Goal: Find specific page/section

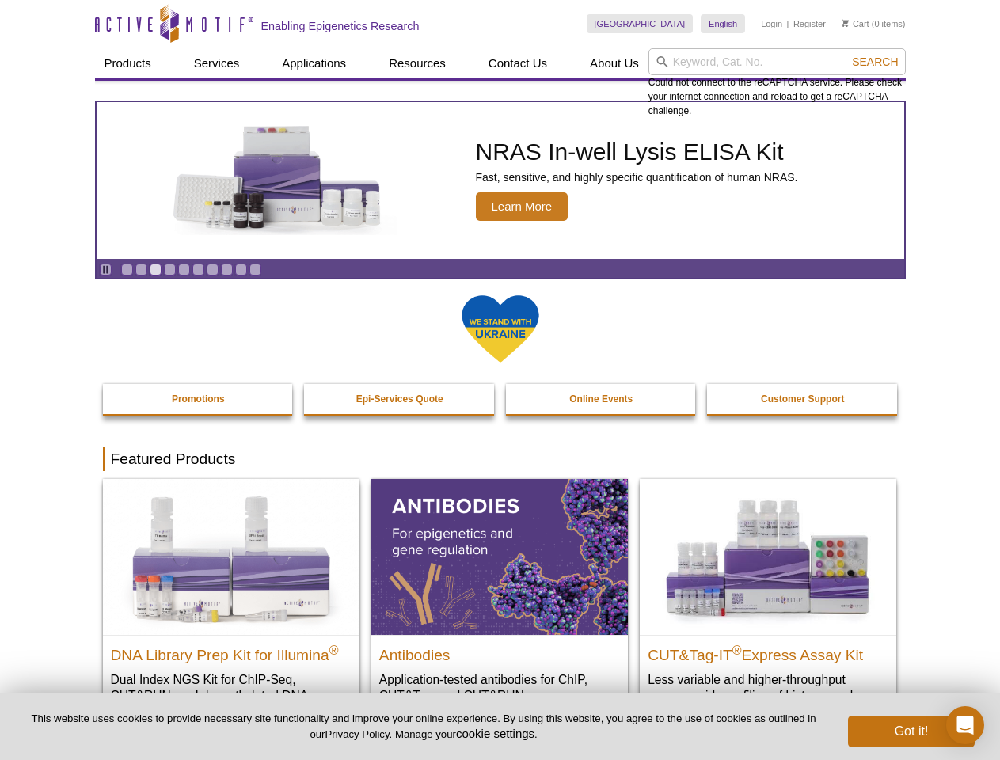
click at [777, 62] on input "search" at bounding box center [777, 61] width 257 height 27
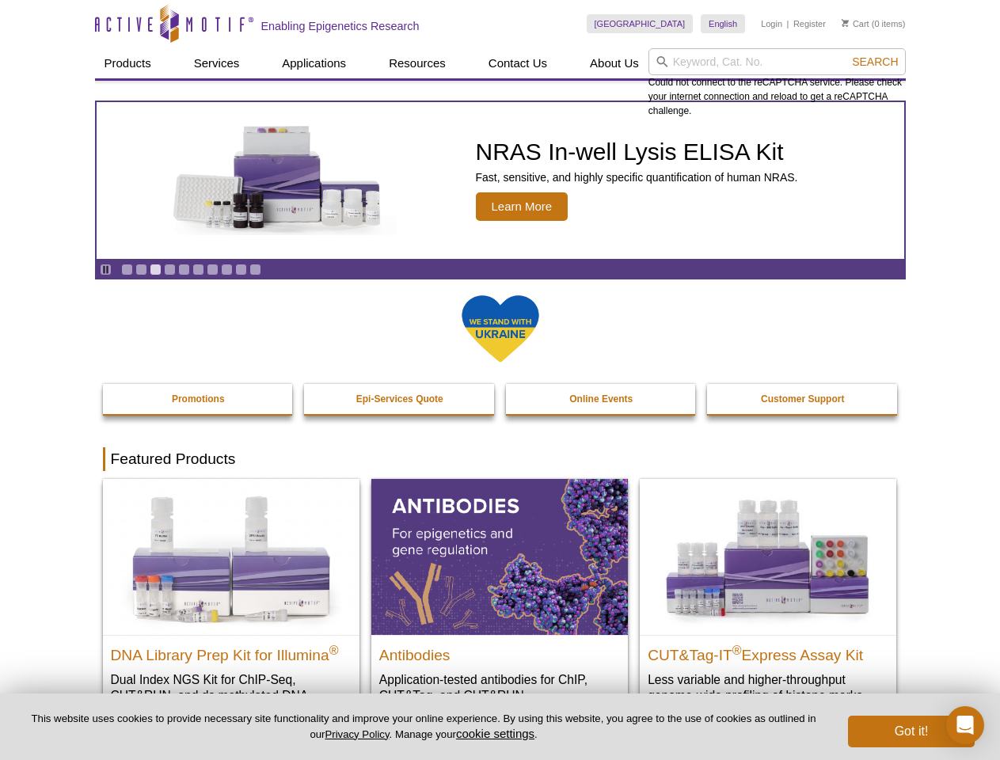
click at [875, 62] on span "Search" at bounding box center [875, 61] width 46 height 13
click at [105, 269] on icon "Pause" at bounding box center [106, 270] width 10 height 10
click at [127, 269] on link "Go to slide 1" at bounding box center [127, 270] width 12 height 12
click at [141, 269] on link "Go to slide 2" at bounding box center [141, 270] width 12 height 12
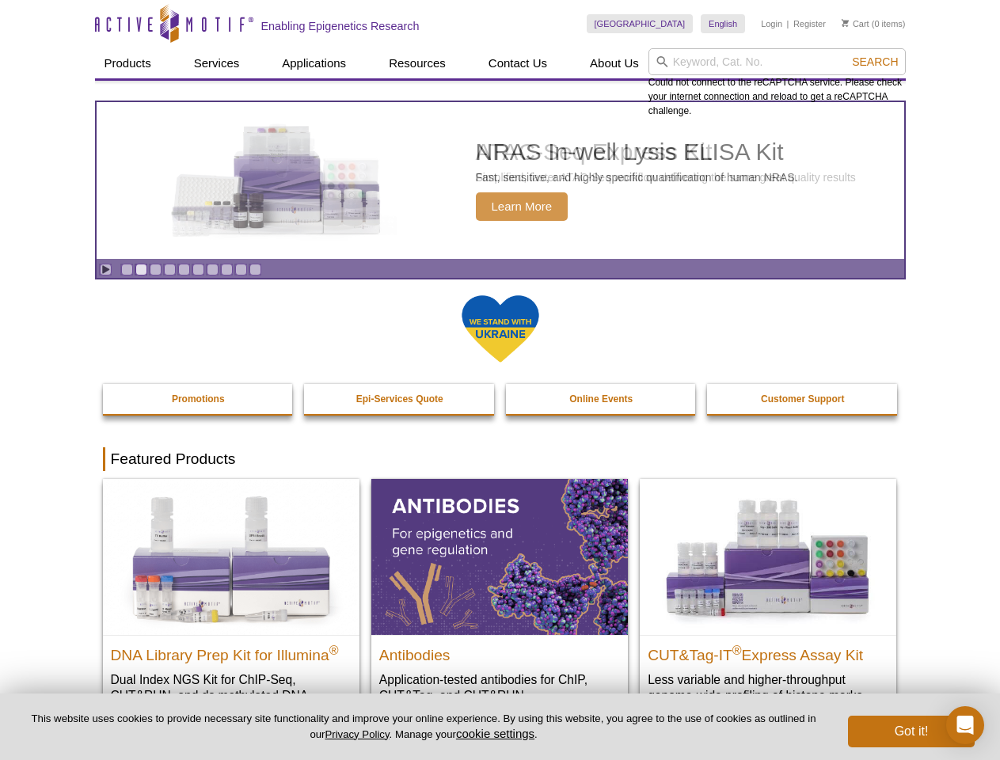
click at [155, 269] on link "Go to slide 3" at bounding box center [156, 270] width 12 height 12
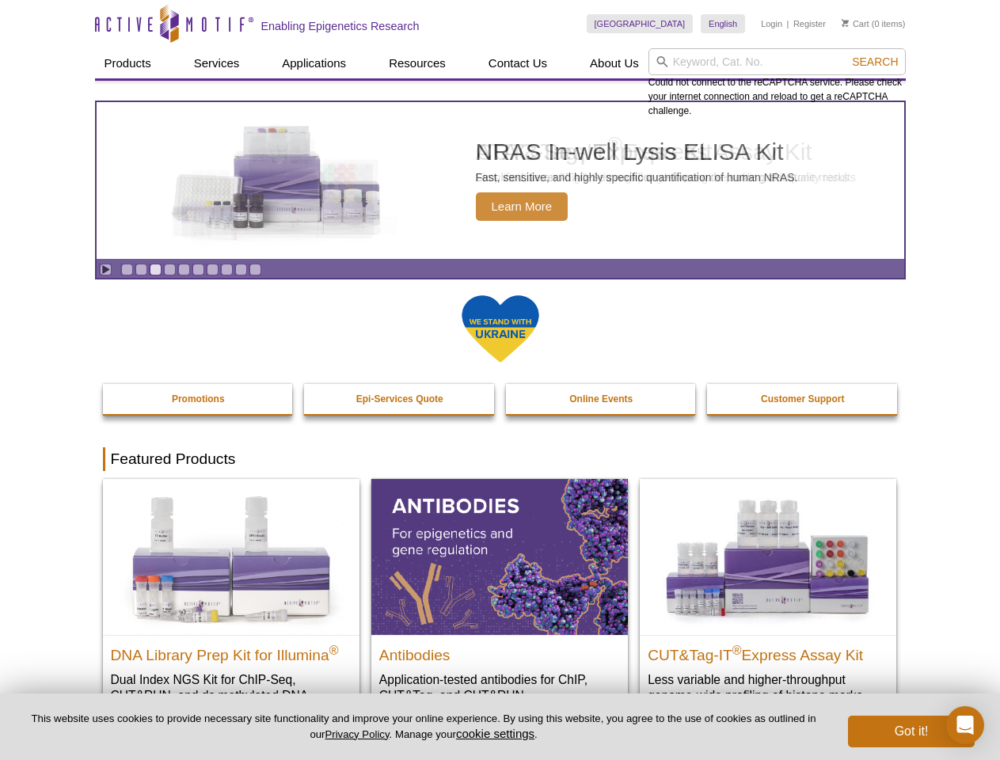
click at [170, 269] on link "Go to slide 4" at bounding box center [170, 270] width 12 height 12
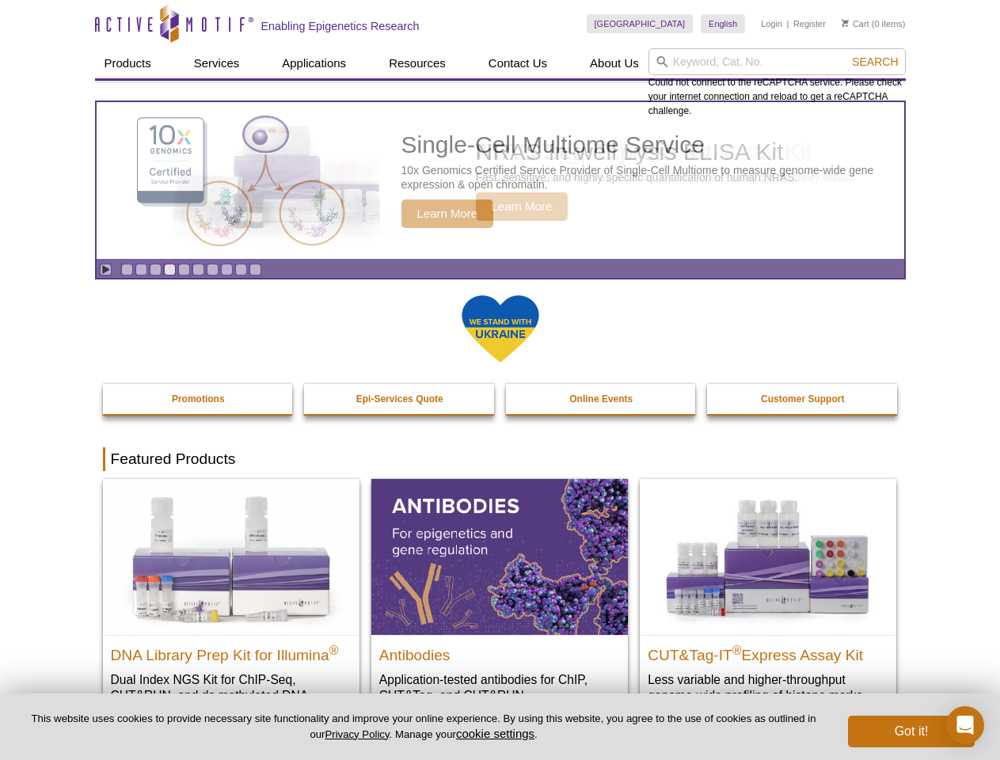
click at [184, 269] on link "Go to slide 5" at bounding box center [184, 270] width 12 height 12
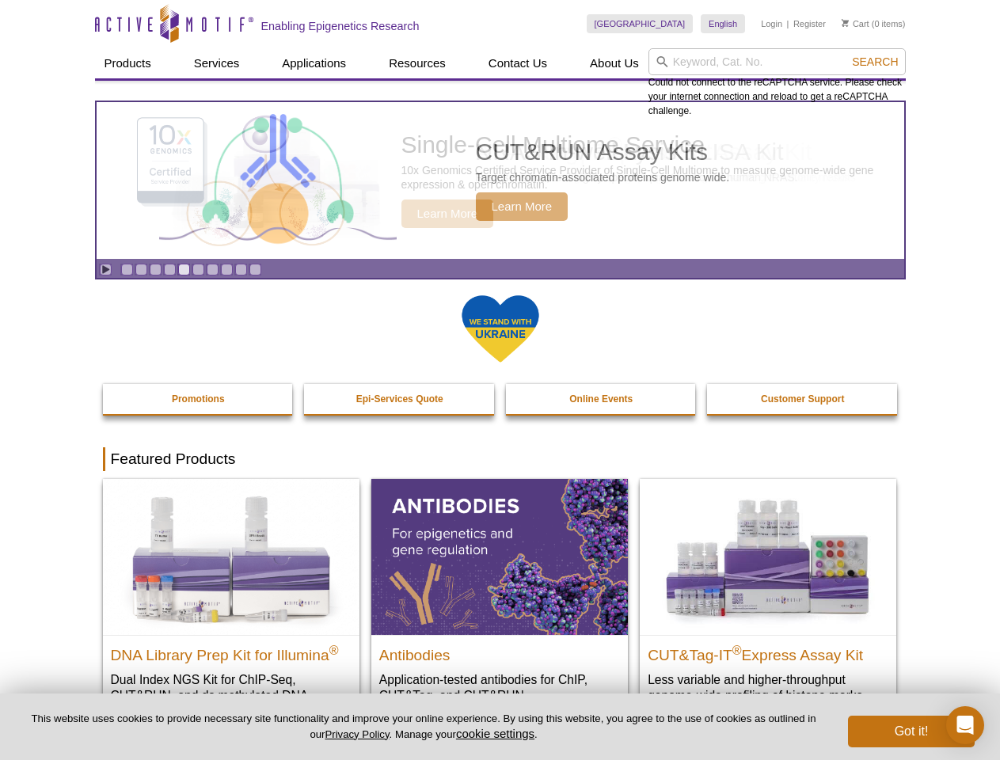
click at [198, 269] on link "Go to slide 6" at bounding box center [198, 270] width 12 height 12
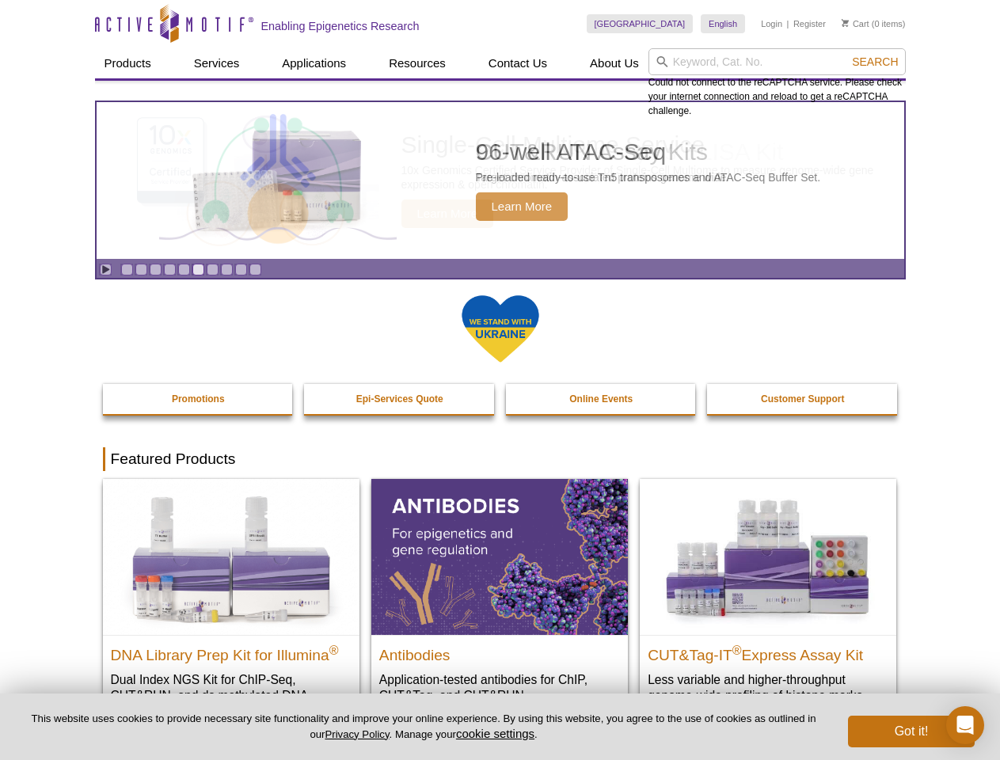
click at [212, 269] on link "Go to slide 7" at bounding box center [213, 270] width 12 height 12
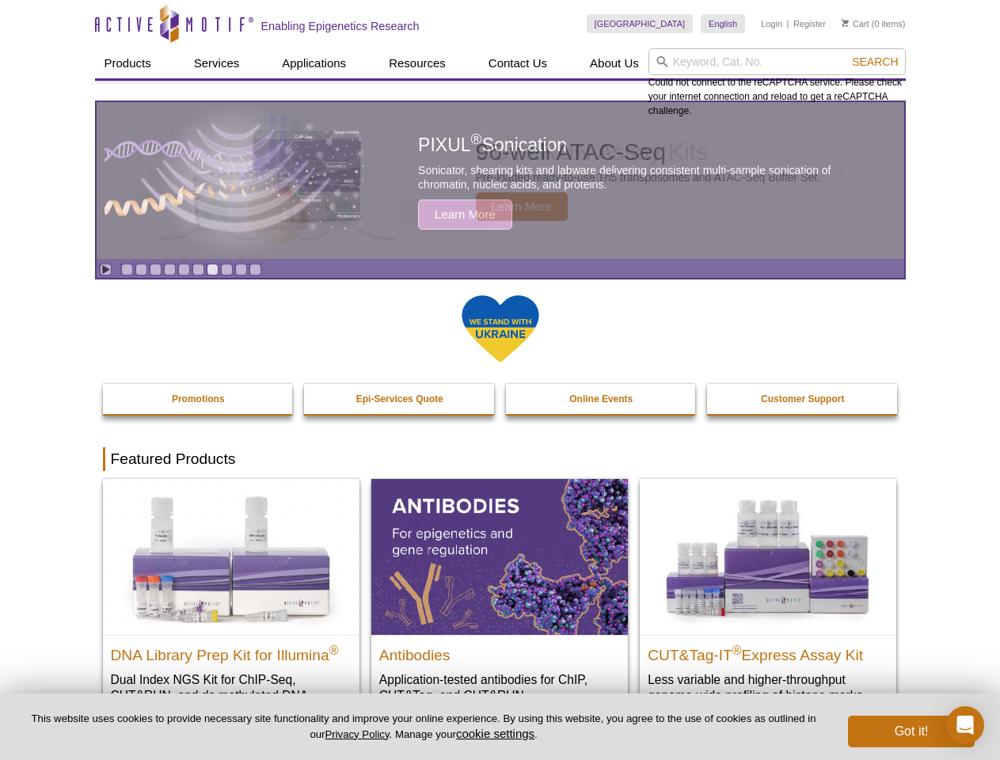
click at [875, 62] on span "Search" at bounding box center [875, 61] width 46 height 13
